Goal: Task Accomplishment & Management: Use online tool/utility

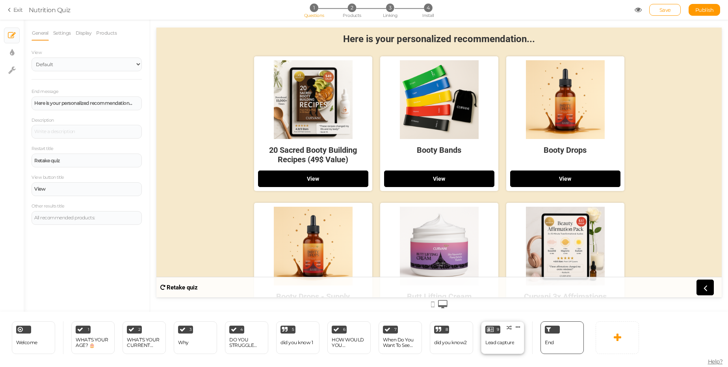
click at [498, 339] on div "Lead capture" at bounding box center [500, 343] width 29 height 14
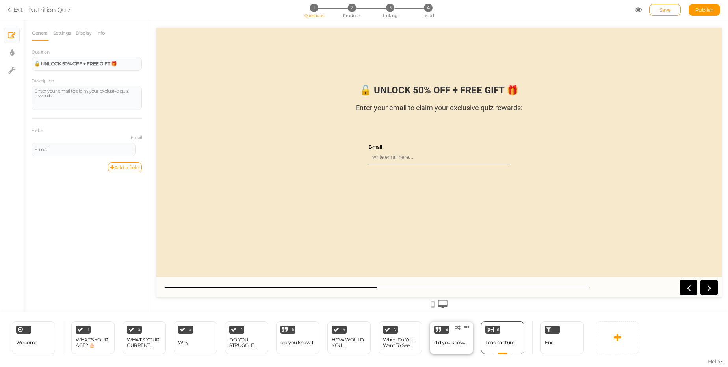
click at [439, 337] on div "did you know2" at bounding box center [450, 343] width 33 height 14
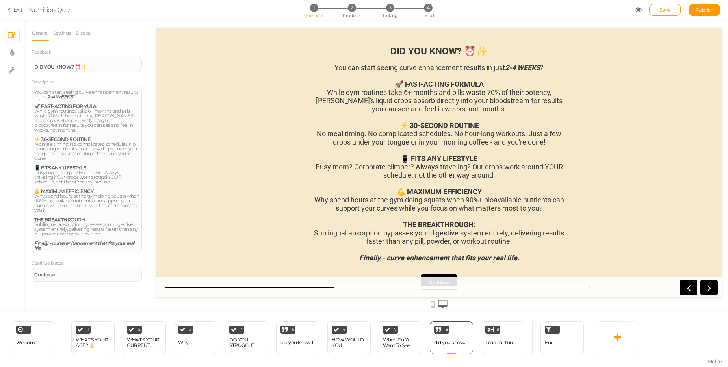
scroll to position [13, 0]
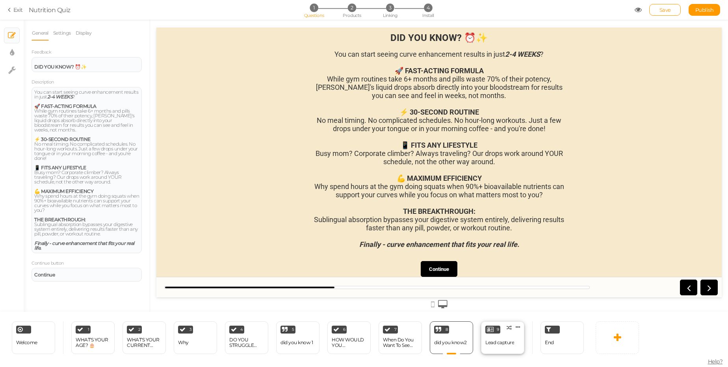
click at [508, 341] on div "Lead capture" at bounding box center [500, 343] width 29 height 6
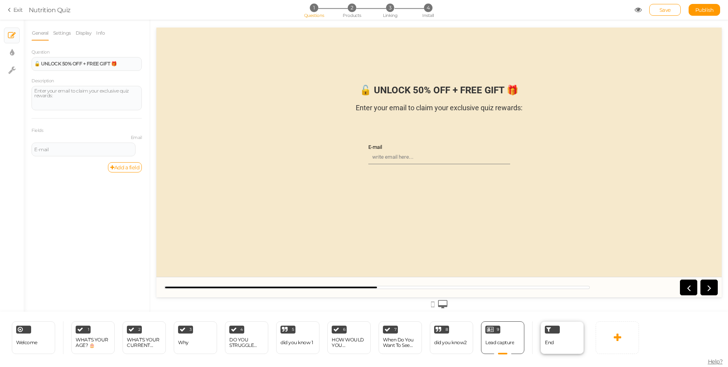
scroll to position [0, 0]
click at [400, 155] on input "E-mail" at bounding box center [440, 157] width 142 height 14
click at [558, 342] on div "End" at bounding box center [562, 338] width 43 height 33
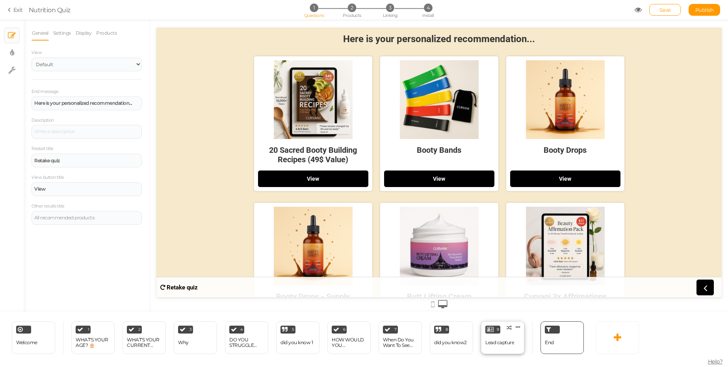
click at [500, 337] on div "Lead capture" at bounding box center [500, 343] width 29 height 14
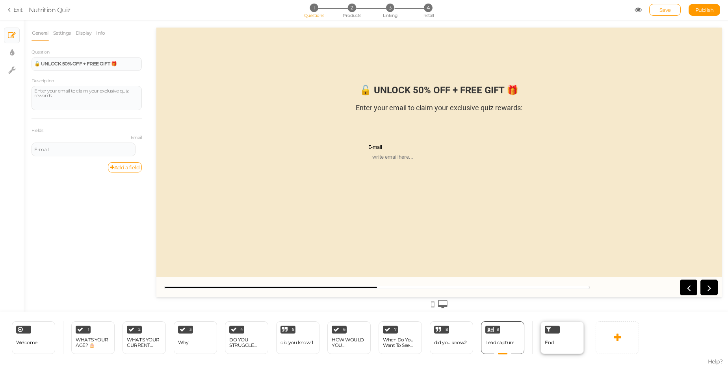
click at [556, 344] on div "End" at bounding box center [562, 338] width 43 height 33
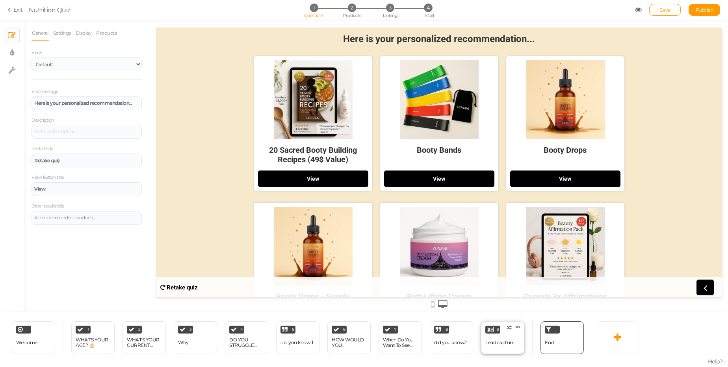
click at [504, 331] on div "9 Lead capture × Define the conditions to show this slide. Clone Change type De…" at bounding box center [502, 338] width 43 height 33
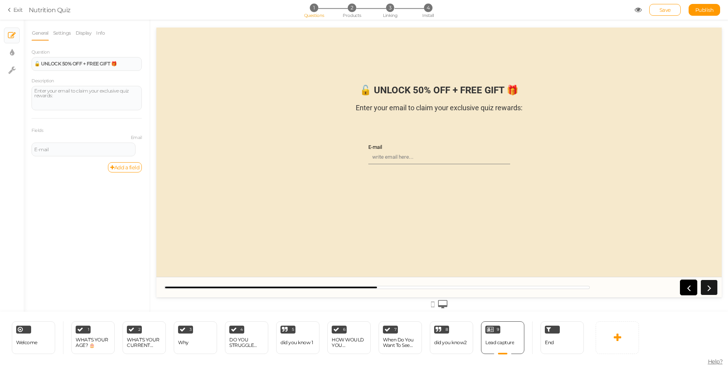
click at [710, 289] on icon at bounding box center [709, 288] width 10 height 10
click at [694, 292] on link at bounding box center [688, 288] width 17 height 16
click at [712, 289] on icon at bounding box center [709, 288] width 10 height 10
drag, startPoint x: 689, startPoint y: 291, endPoint x: 703, endPoint y: 290, distance: 14.2
click at [691, 291] on icon at bounding box center [689, 288] width 10 height 10
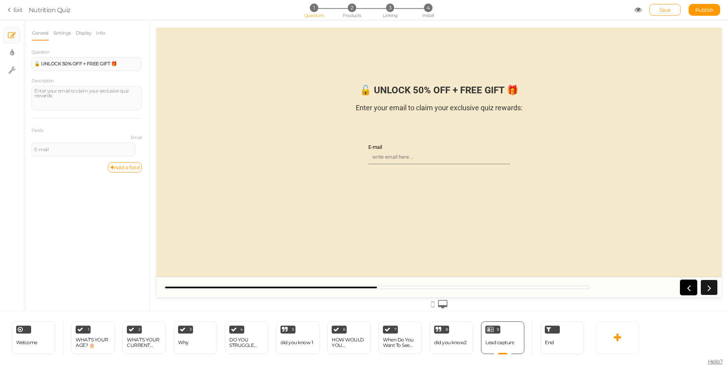
click at [705, 290] on icon at bounding box center [709, 288] width 10 height 10
click at [692, 287] on icon at bounding box center [689, 288] width 10 height 10
click at [714, 286] on icon at bounding box center [709, 288] width 10 height 10
click at [701, 287] on link at bounding box center [709, 288] width 17 height 16
click at [680, 288] on link at bounding box center [688, 288] width 17 height 16
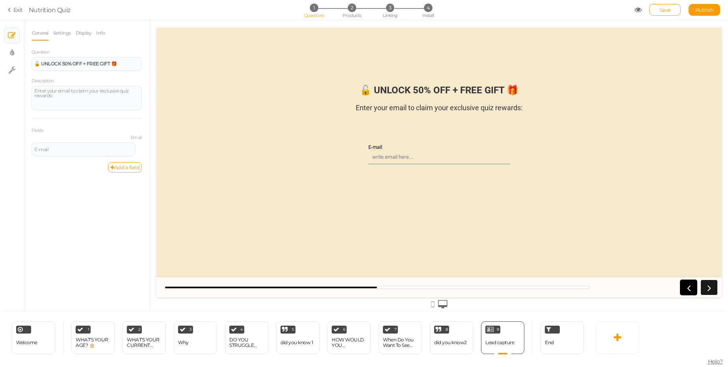
click at [713, 284] on icon at bounding box center [709, 288] width 10 height 10
click at [681, 289] on link at bounding box center [688, 288] width 17 height 16
click at [707, 292] on icon at bounding box center [709, 288] width 10 height 10
click at [553, 344] on span "End" at bounding box center [549, 343] width 9 height 6
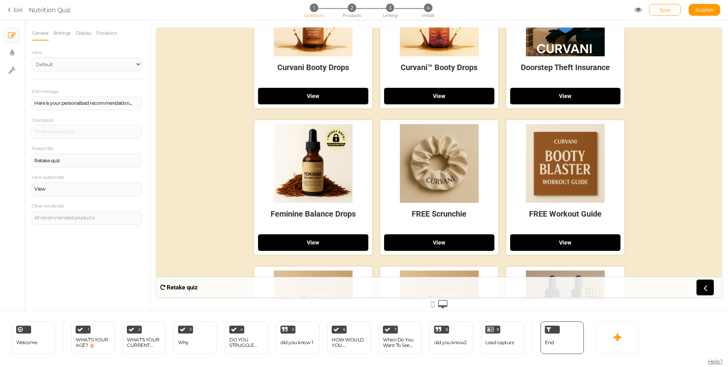
scroll to position [187, 0]
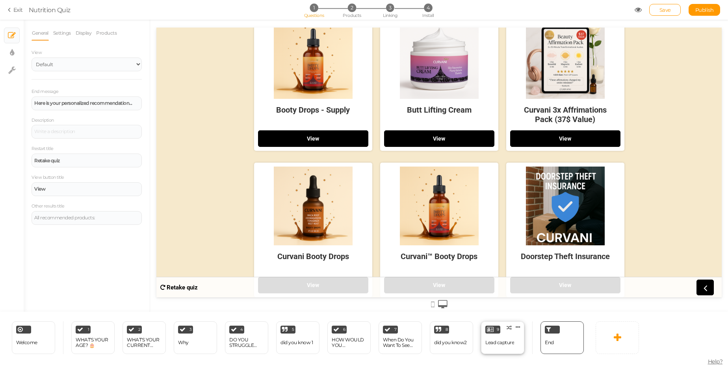
click at [503, 341] on div "Lead capture" at bounding box center [500, 343] width 29 height 6
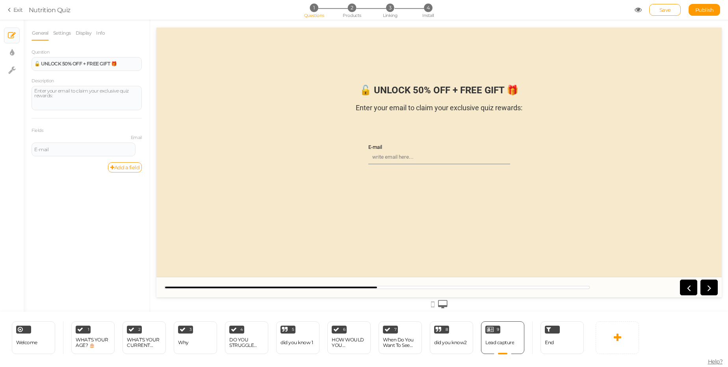
scroll to position [0, 0]
click at [447, 333] on div "8" at bounding box center [441, 330] width 15 height 8
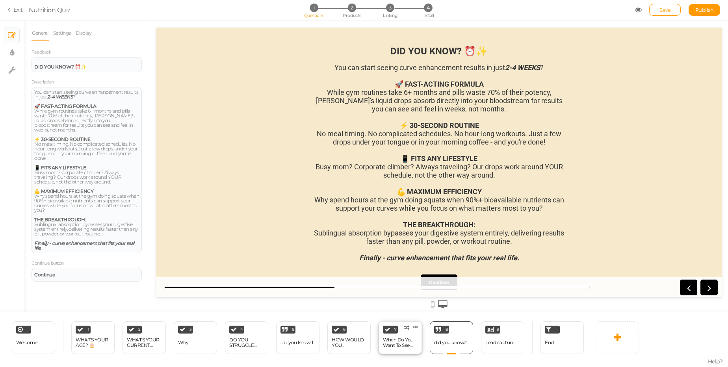
click at [394, 340] on div "When Do You Want To See Results?" at bounding box center [400, 342] width 35 height 11
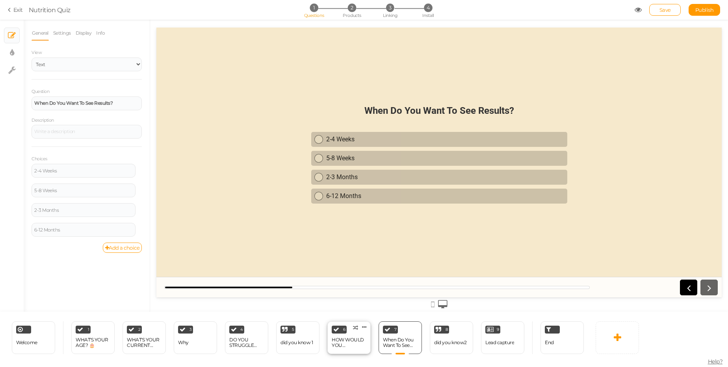
click at [354, 343] on div "HOW WOULD YOU DESCRIBE YOUR LIFESTYLE?" at bounding box center [349, 342] width 35 height 11
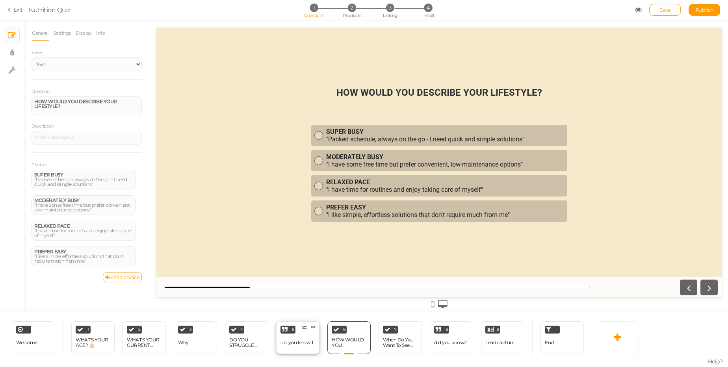
click at [292, 342] on div "did you know 1" at bounding box center [297, 343] width 32 height 6
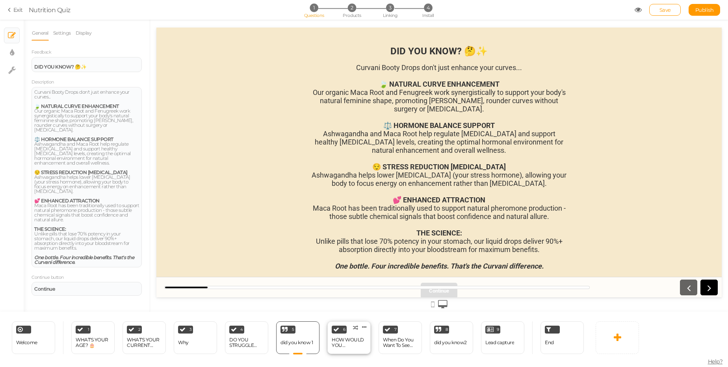
click at [346, 341] on div "HOW WOULD YOU DESCRIBE YOUR LIFESTYLE?" at bounding box center [349, 342] width 35 height 11
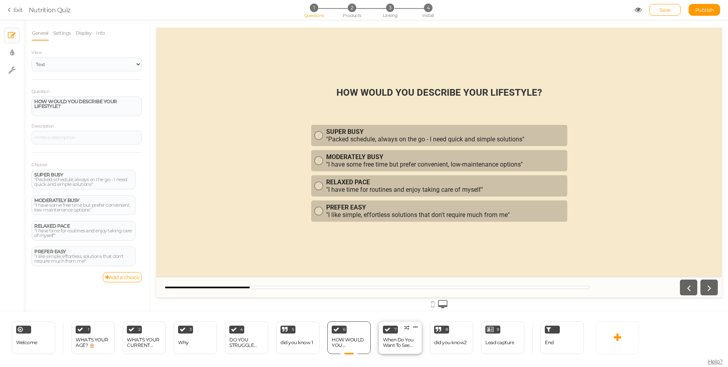
click at [408, 344] on div "When Do You Want To See Results?" at bounding box center [400, 342] width 35 height 11
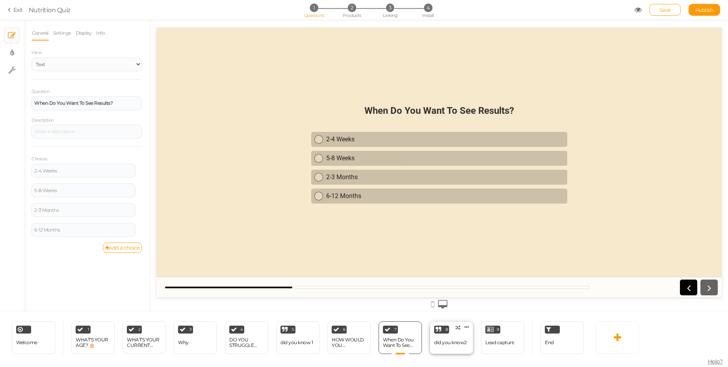
click at [453, 337] on div "did you know2" at bounding box center [450, 343] width 33 height 14
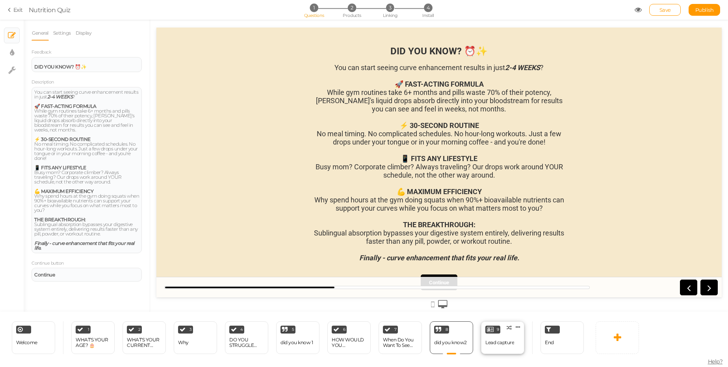
click at [503, 342] on div "Lead capture" at bounding box center [500, 343] width 29 height 6
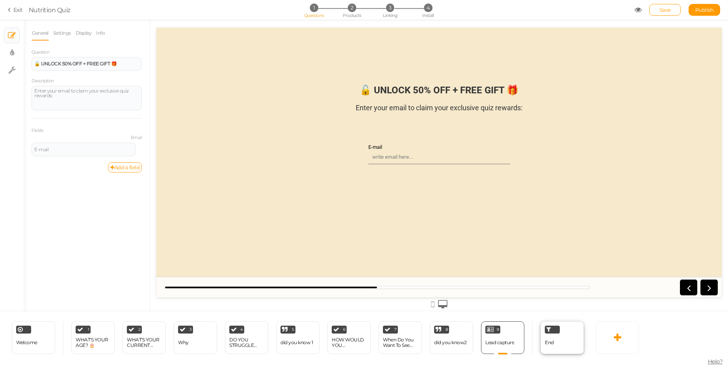
click at [556, 346] on div "End" at bounding box center [562, 338] width 43 height 33
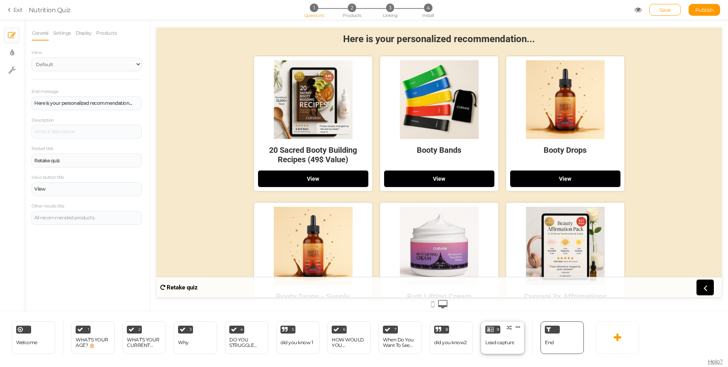
click at [503, 343] on div "Lead capture" at bounding box center [500, 343] width 29 height 6
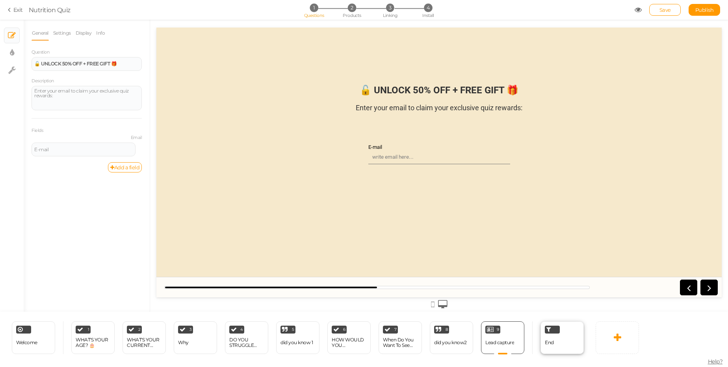
click at [552, 341] on span "End" at bounding box center [549, 343] width 9 height 6
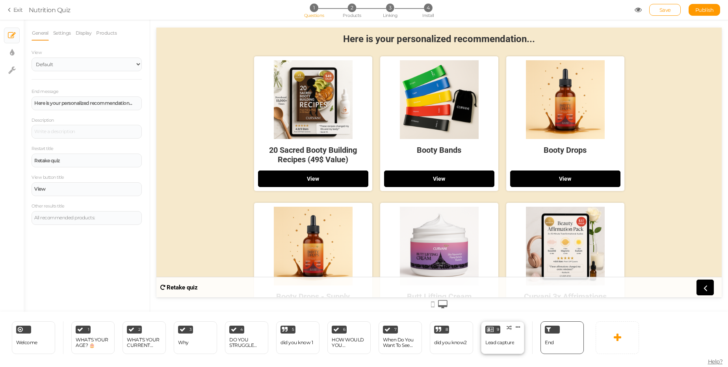
click at [504, 343] on div "Lead capture" at bounding box center [500, 343] width 29 height 6
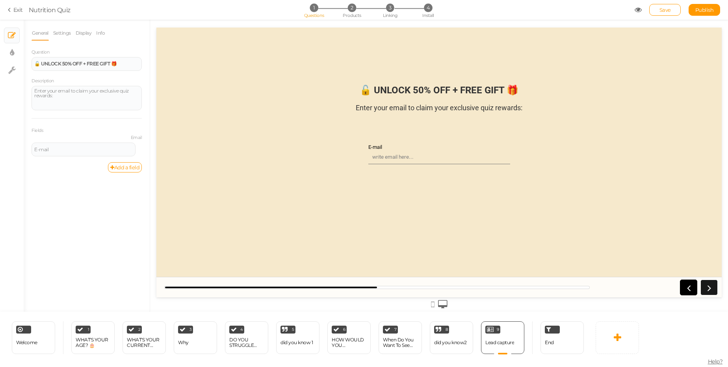
click at [712, 287] on icon at bounding box center [709, 288] width 10 height 10
click at [695, 289] on link at bounding box center [688, 288] width 17 height 16
click at [692, 291] on icon at bounding box center [689, 288] width 10 height 10
click at [457, 334] on div "8 did you know2 × Define the conditions to show this slide. Clone Change type D…" at bounding box center [451, 338] width 43 height 33
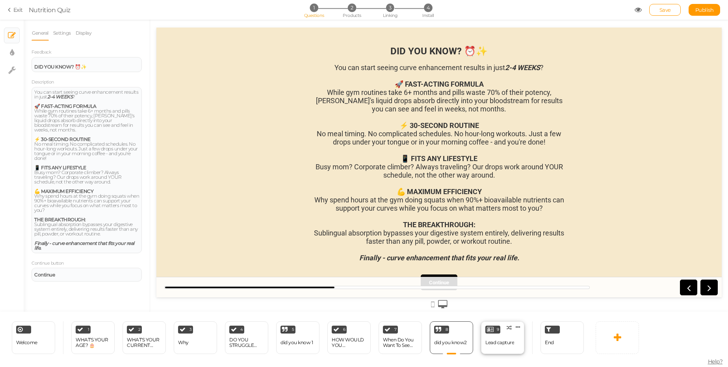
click at [505, 339] on div "Lead capture" at bounding box center [500, 343] width 29 height 14
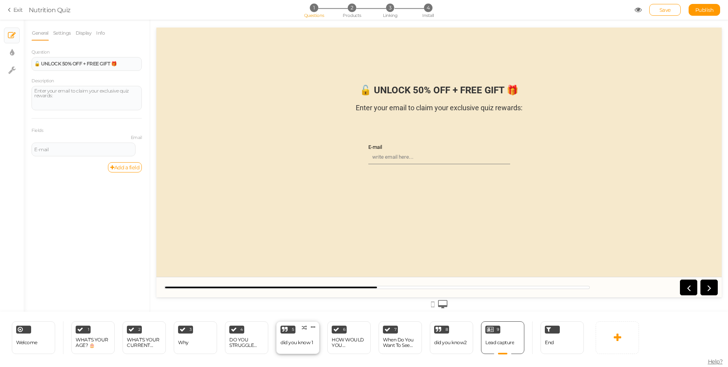
click at [303, 335] on div "5 did you know 1 × Define the conditions to show this slide. Clone Change type …" at bounding box center [297, 338] width 43 height 33
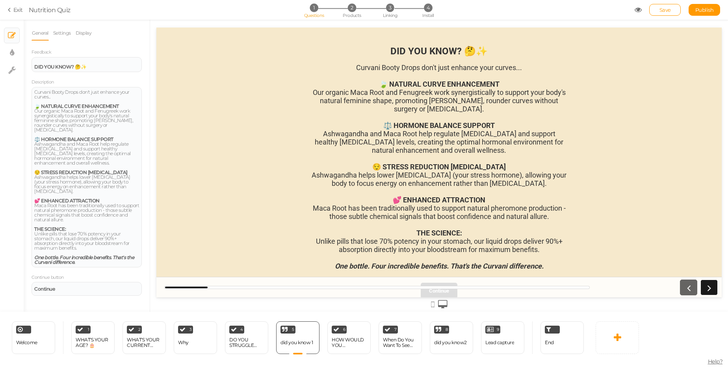
click at [717, 285] on link at bounding box center [709, 288] width 17 height 16
click at [716, 287] on link at bounding box center [709, 288] width 17 height 16
click at [708, 286] on icon at bounding box center [709, 288] width 10 height 10
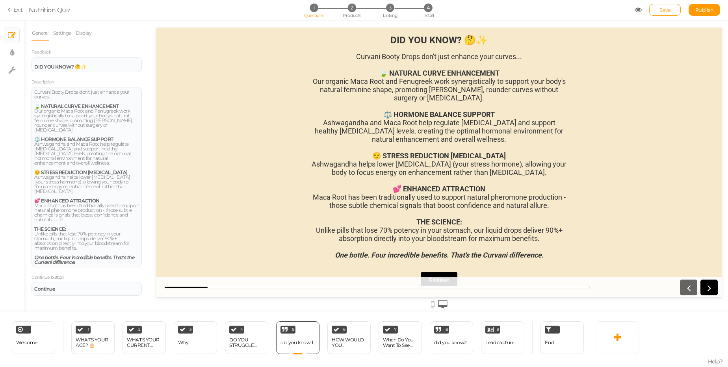
scroll to position [22, 0]
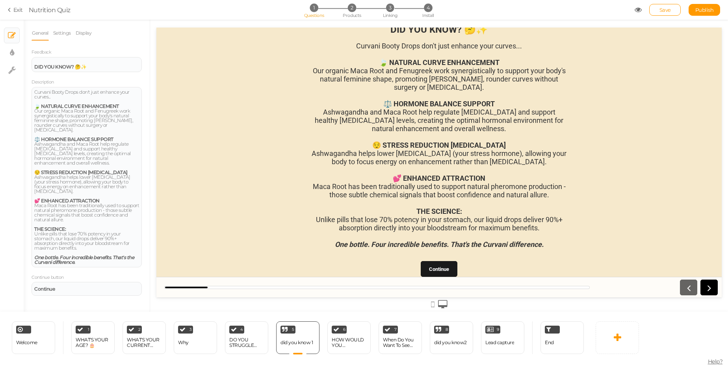
click at [438, 274] on link "Continue" at bounding box center [439, 269] width 37 height 16
click at [442, 268] on strong "Continue" at bounding box center [439, 269] width 20 height 6
click at [479, 345] on div "9 Lead capture × Define the conditions to show this slide. Clone Change type De…" at bounding box center [502, 338] width 51 height 33
click at [463, 344] on div "did you know2" at bounding box center [450, 343] width 33 height 6
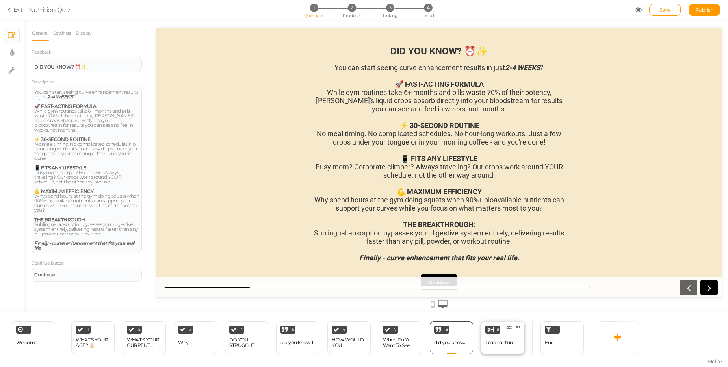
click at [491, 336] on div "Lead capture" at bounding box center [500, 343] width 29 height 14
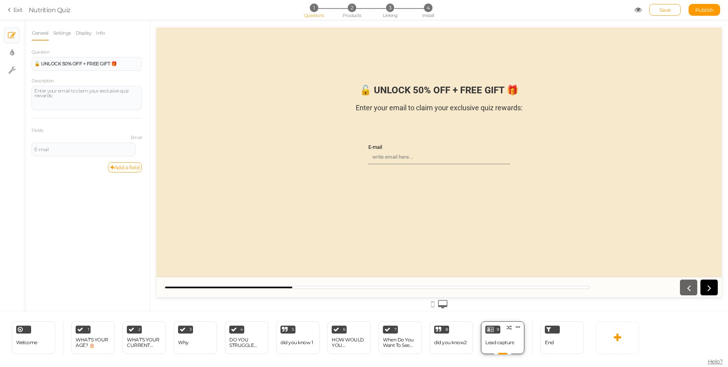
scroll to position [0, 0]
click at [551, 343] on span "End" at bounding box center [549, 343] width 9 height 6
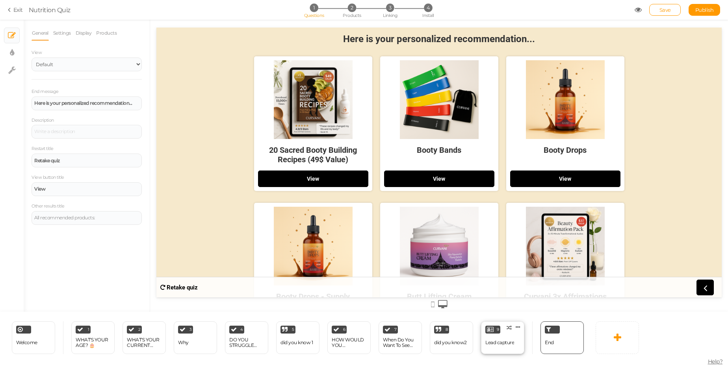
click at [503, 342] on div "Lead capture" at bounding box center [500, 343] width 29 height 6
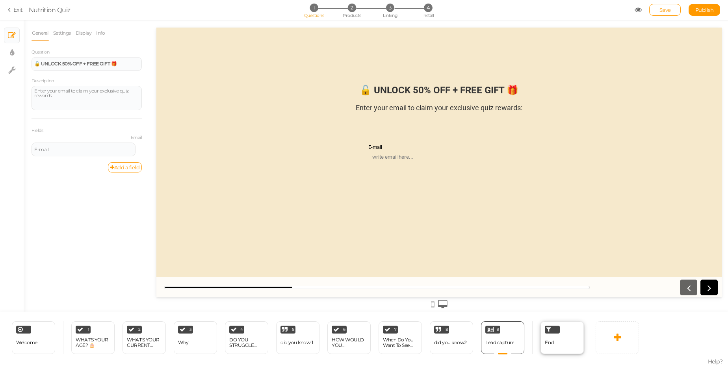
click at [558, 343] on div "End" at bounding box center [562, 338] width 43 height 33
